Goal: Information Seeking & Learning: Learn about a topic

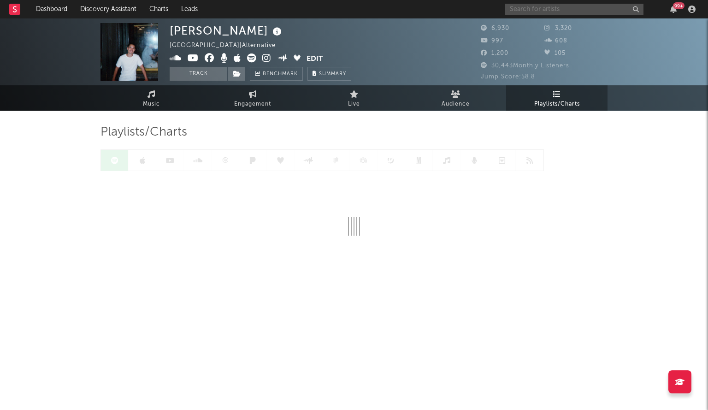
click at [567, 12] on input "text" at bounding box center [574, 10] width 138 height 12
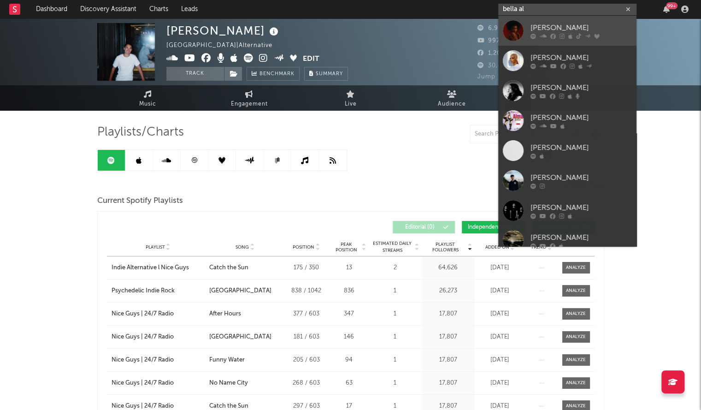
type input "bella al"
click at [569, 16] on link "[PERSON_NAME]" at bounding box center [567, 31] width 138 height 30
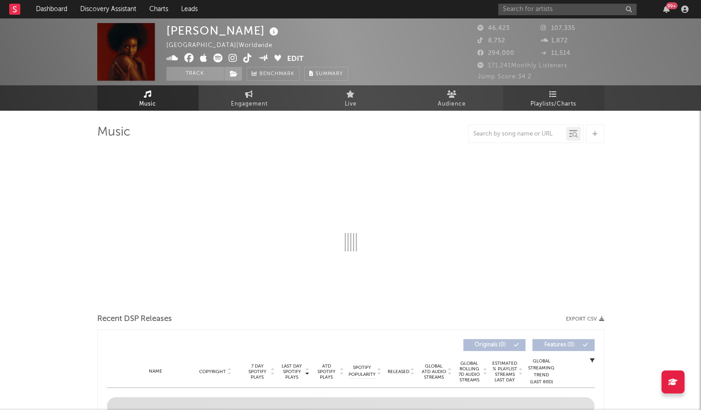
select select "6m"
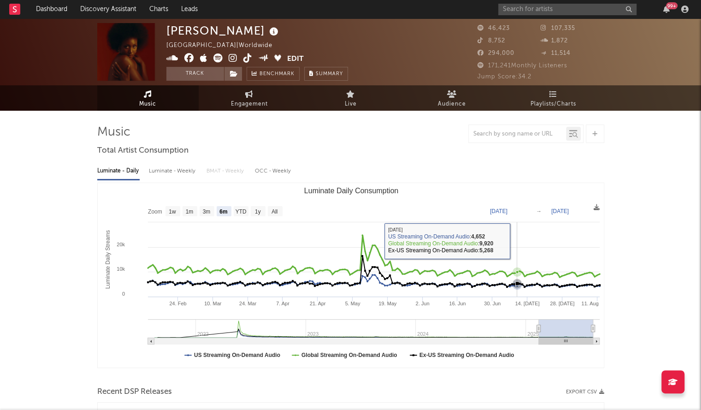
click at [516, 241] on rect "Luminate Daily Consumption" at bounding box center [351, 275] width 506 height 184
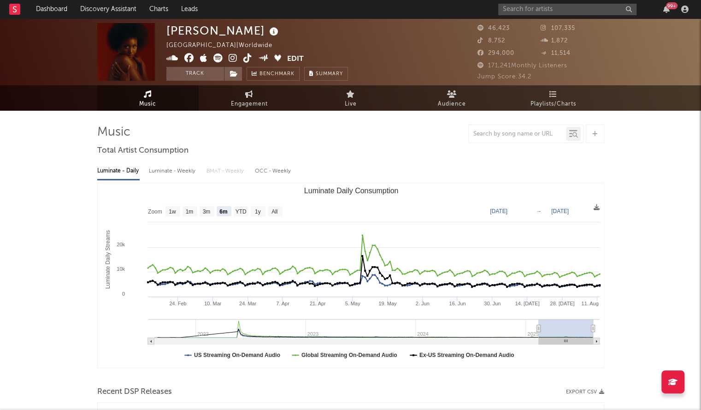
click at [244, 57] on icon at bounding box center [247, 57] width 9 height 9
click at [190, 59] on icon at bounding box center [189, 57] width 10 height 9
click at [521, 14] on input "text" at bounding box center [567, 10] width 138 height 12
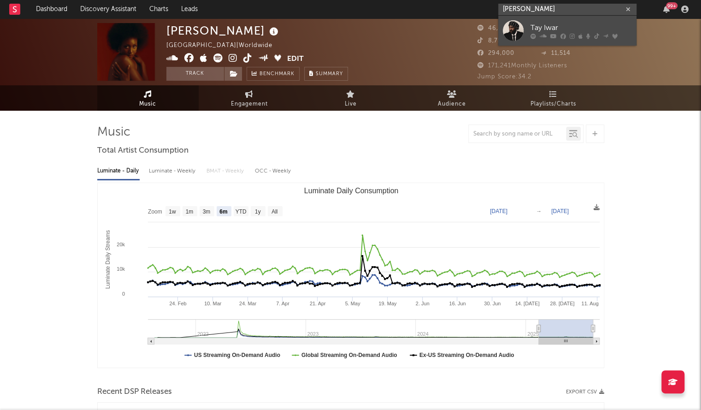
type input "[PERSON_NAME]"
click at [583, 33] on div at bounding box center [580, 36] width 101 height 6
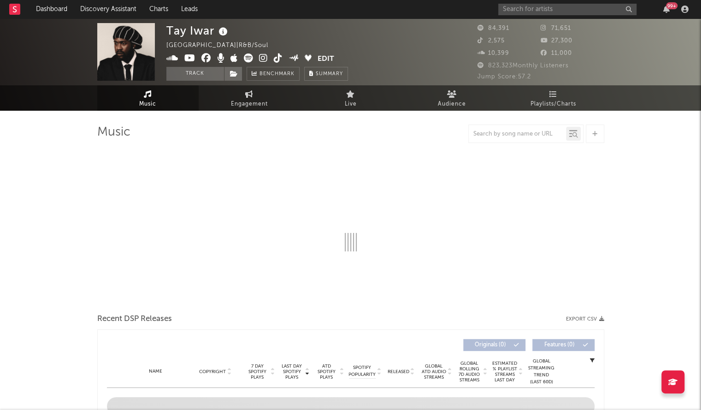
select select "6m"
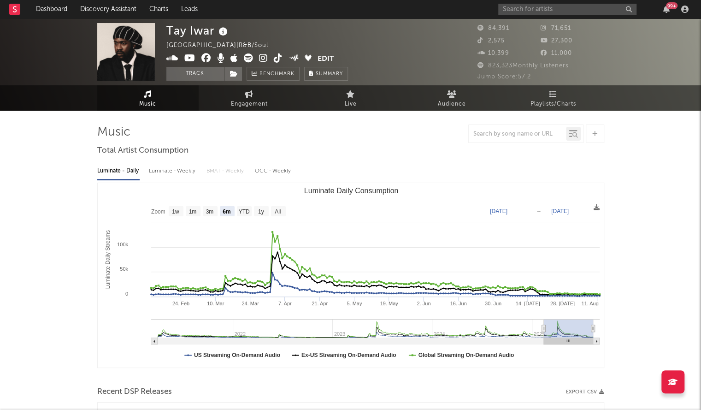
drag, startPoint x: 264, startPoint y: 59, endPoint x: 262, endPoint y: 63, distance: 5.0
click at [262, 63] on link at bounding box center [263, 58] width 9 height 9
click at [204, 60] on icon at bounding box center [206, 57] width 10 height 9
click at [276, 57] on icon at bounding box center [278, 57] width 9 height 9
click at [540, 11] on input "text" at bounding box center [567, 10] width 138 height 12
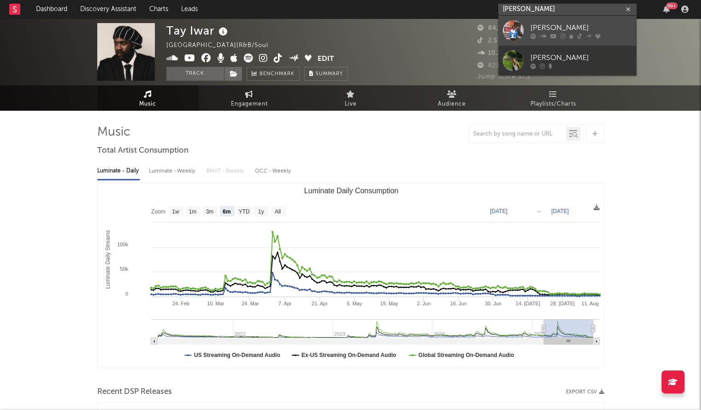
type input "[PERSON_NAME]"
click at [577, 35] on icon at bounding box center [579, 36] width 5 height 6
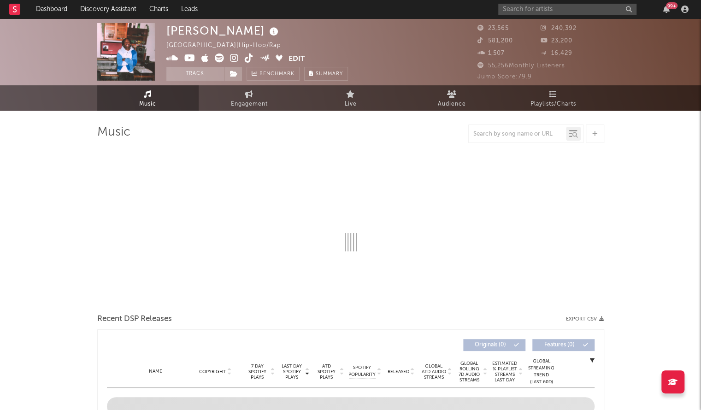
select select "6m"
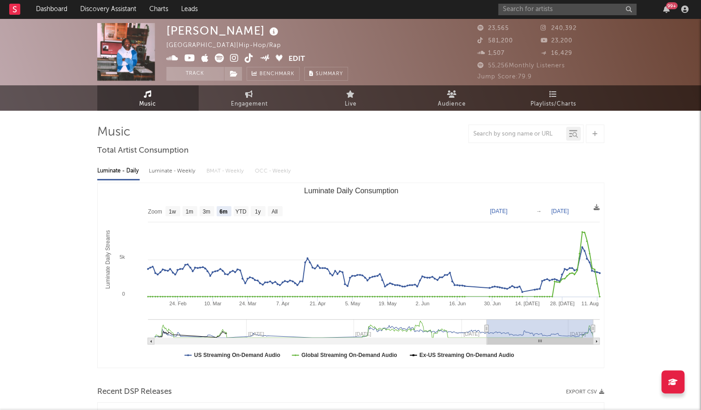
click at [247, 54] on icon at bounding box center [249, 57] width 9 height 9
click at [233, 55] on icon at bounding box center [234, 57] width 9 height 9
